Goal: Check status: Check status

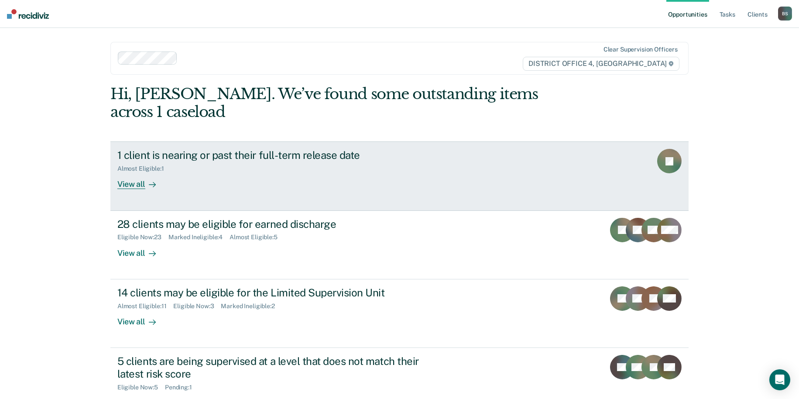
click at [150, 149] on div "1 client is nearing or past their full-term release date" at bounding box center [270, 155] width 306 height 13
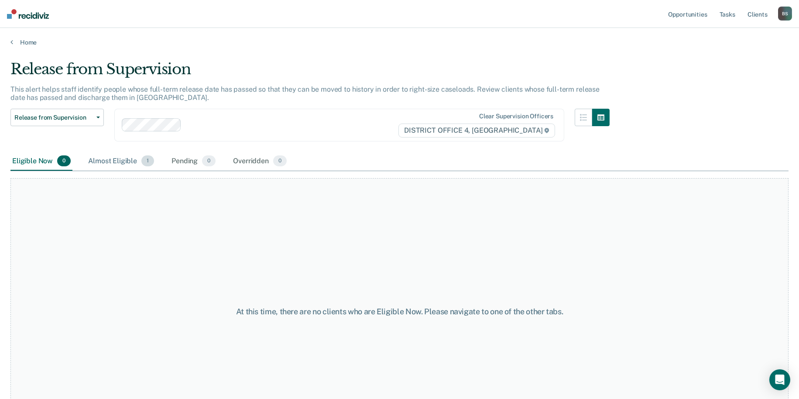
click at [101, 163] on div "Almost Eligible 1" at bounding box center [120, 161] width 69 height 19
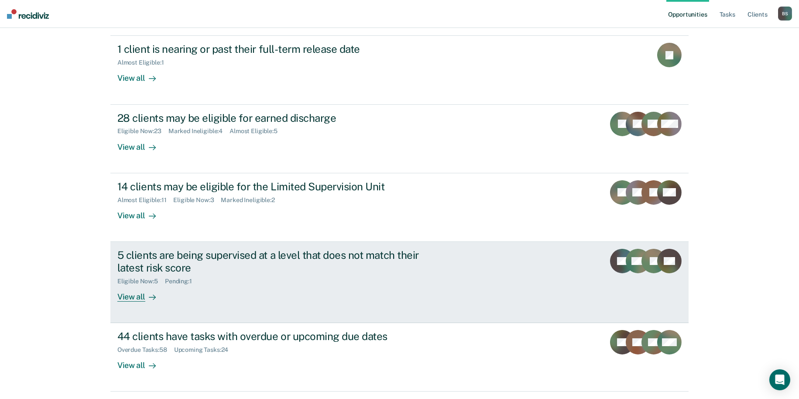
scroll to position [116, 0]
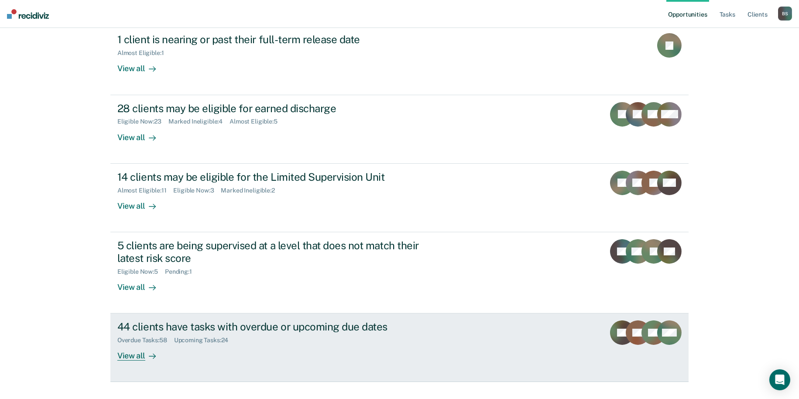
click at [306, 320] on div "44 clients have tasks with overdue or upcoming due dates" at bounding box center [270, 326] width 306 height 13
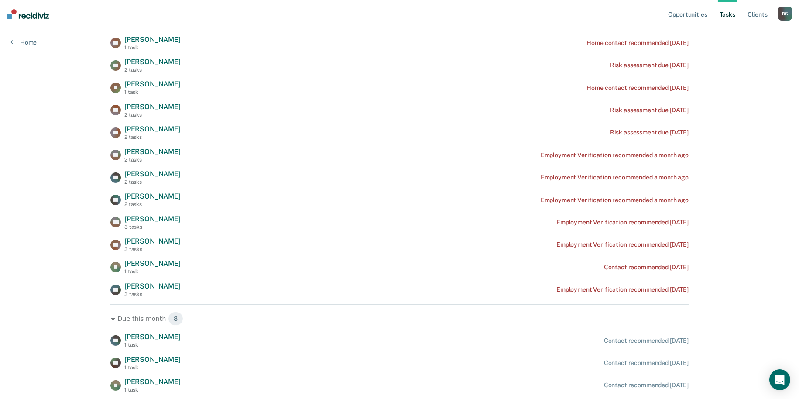
scroll to position [698, 0]
